Goal: Information Seeking & Learning: Find specific page/section

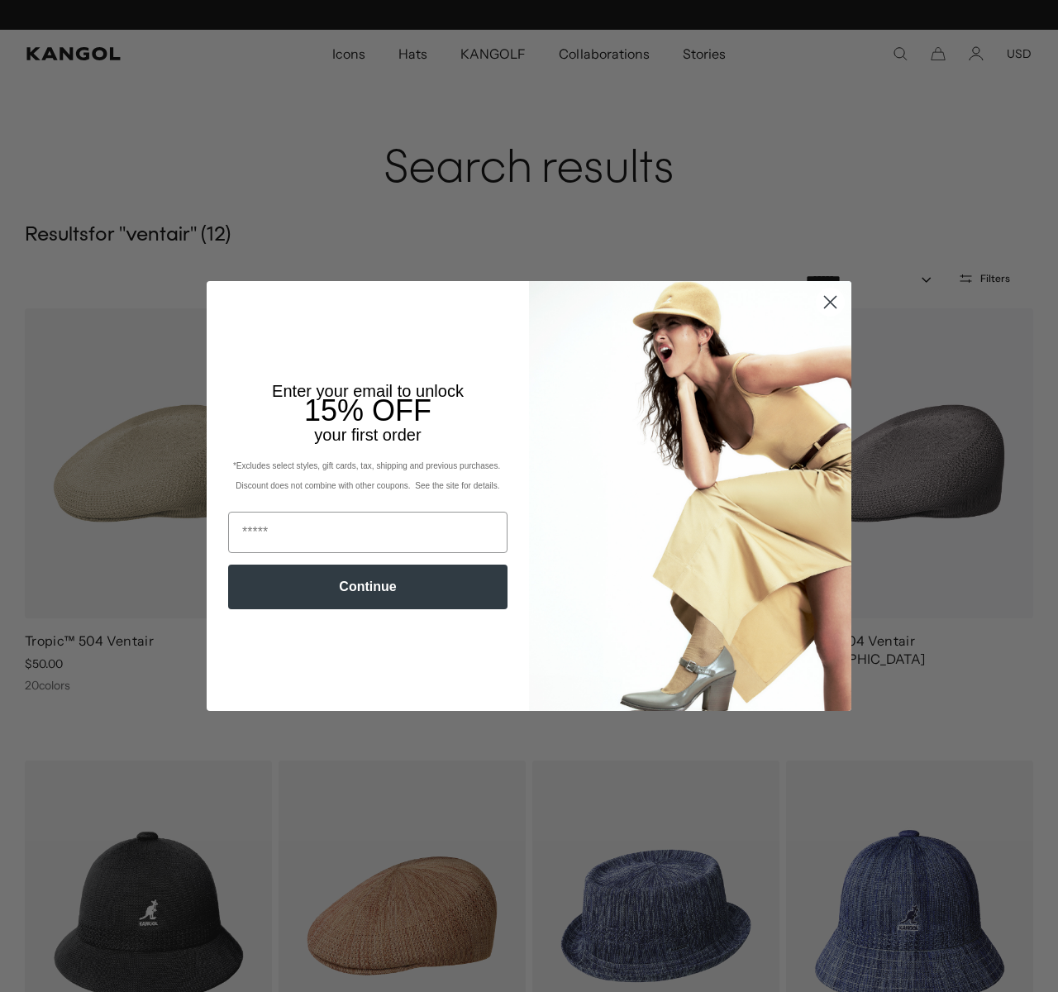
scroll to position [0, 341]
